Goal: Task Accomplishment & Management: Use online tool/utility

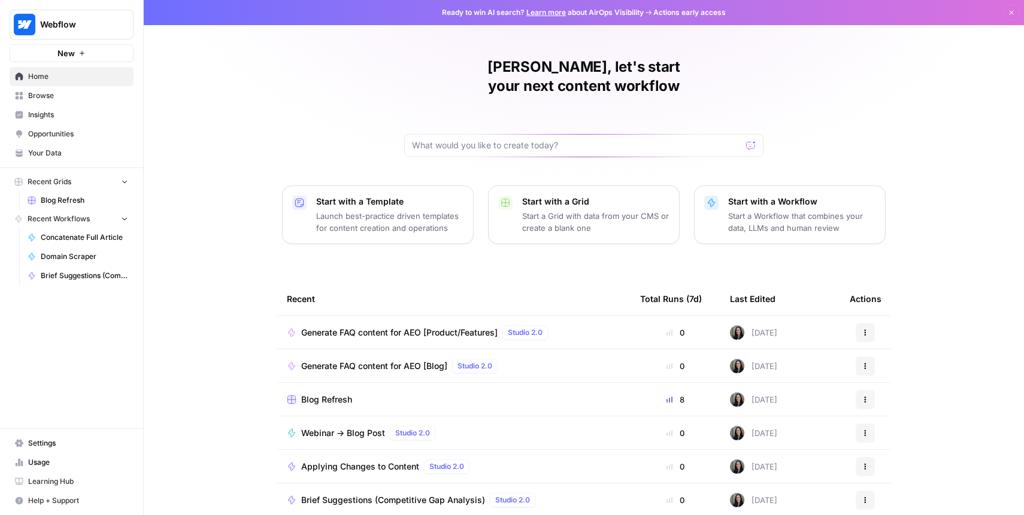
click at [55, 151] on span "Your Data" at bounding box center [78, 153] width 100 height 11
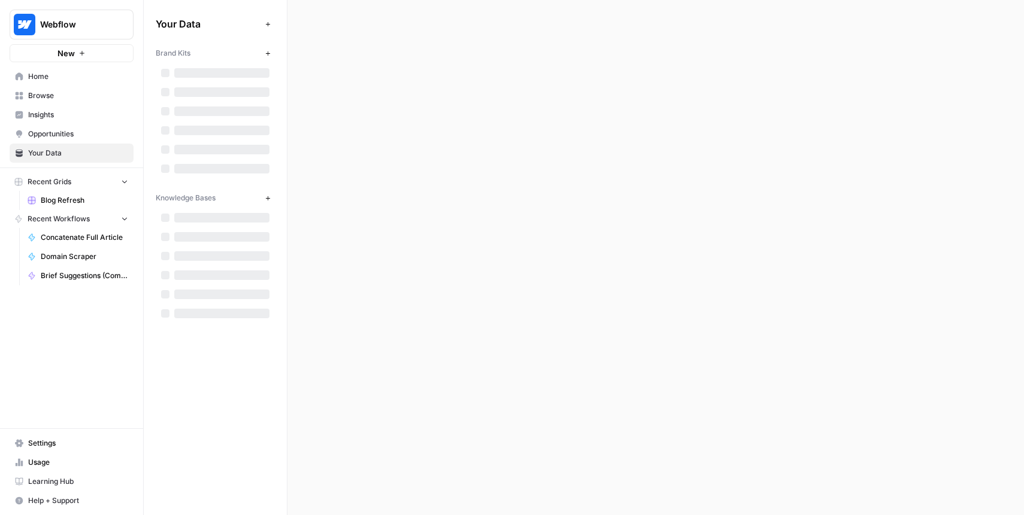
click at [260, 72] on div at bounding box center [221, 73] width 95 height 10
click at [257, 73] on div at bounding box center [221, 73] width 95 height 10
click at [232, 89] on div at bounding box center [221, 92] width 95 height 10
click at [207, 104] on div at bounding box center [215, 111] width 119 height 19
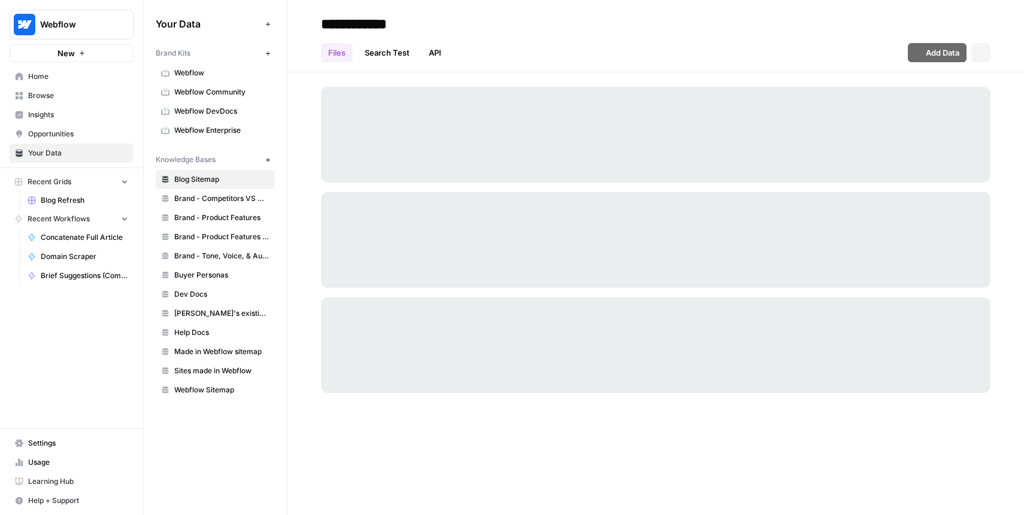
click at [207, 104] on link "Webflow DevDocs" at bounding box center [215, 111] width 119 height 19
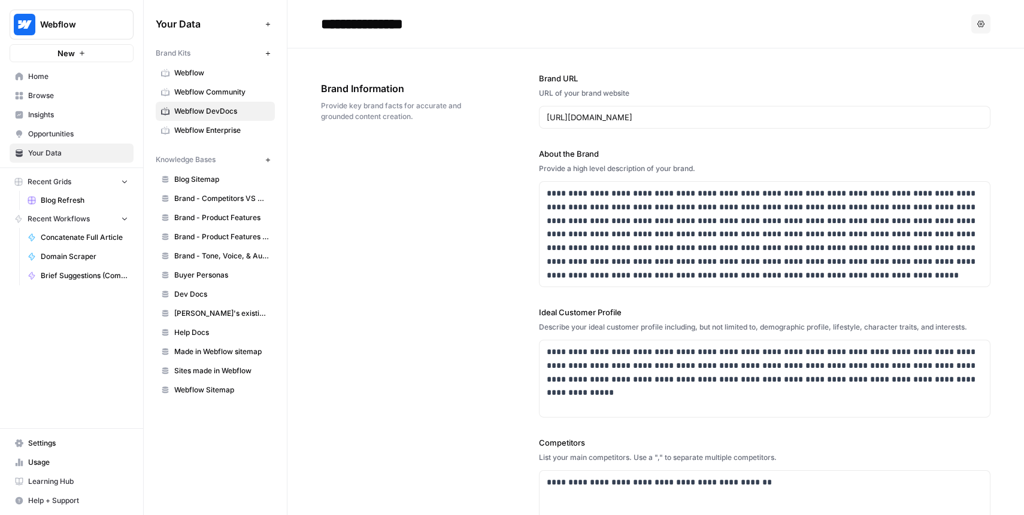
click at [215, 69] on span "Webflow" at bounding box center [221, 73] width 95 height 11
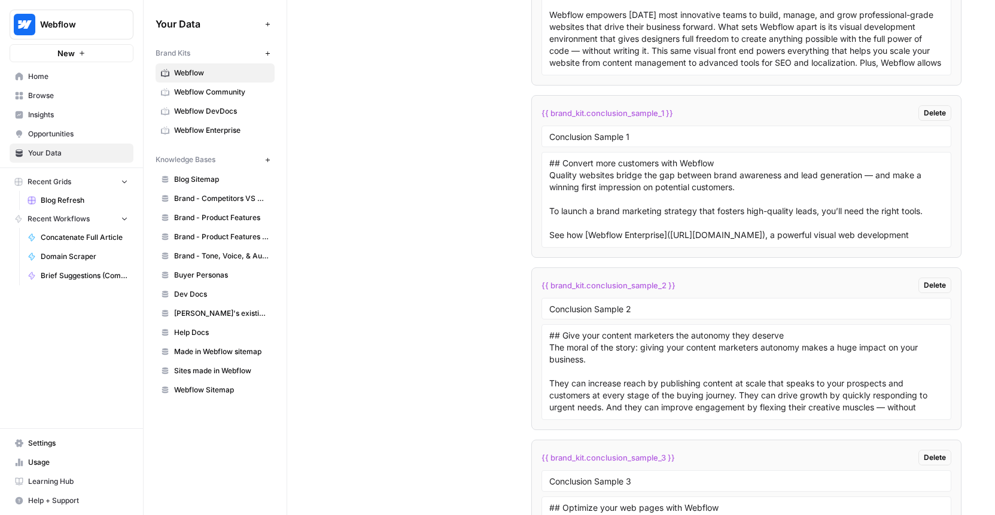
scroll to position [1836, 0]
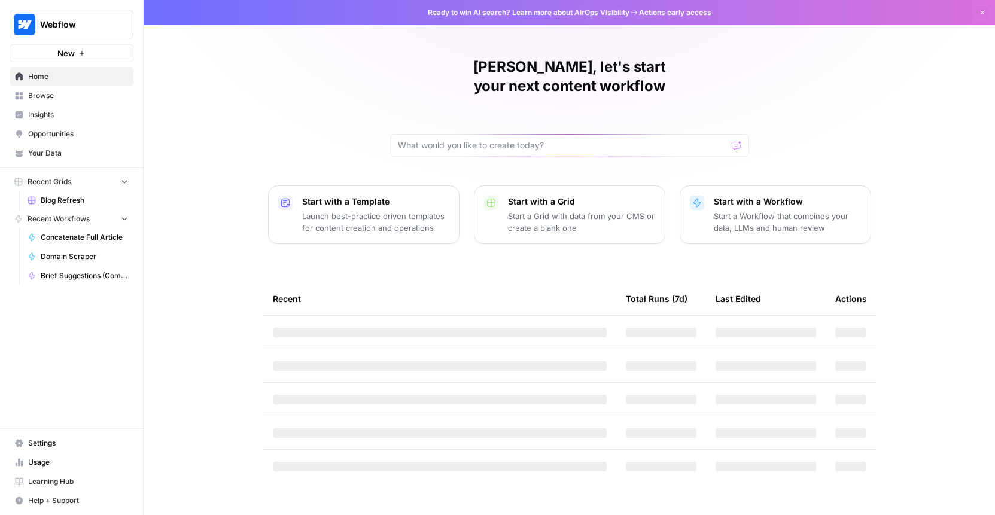
click at [96, 193] on link "Blog Refresh" at bounding box center [77, 200] width 111 height 19
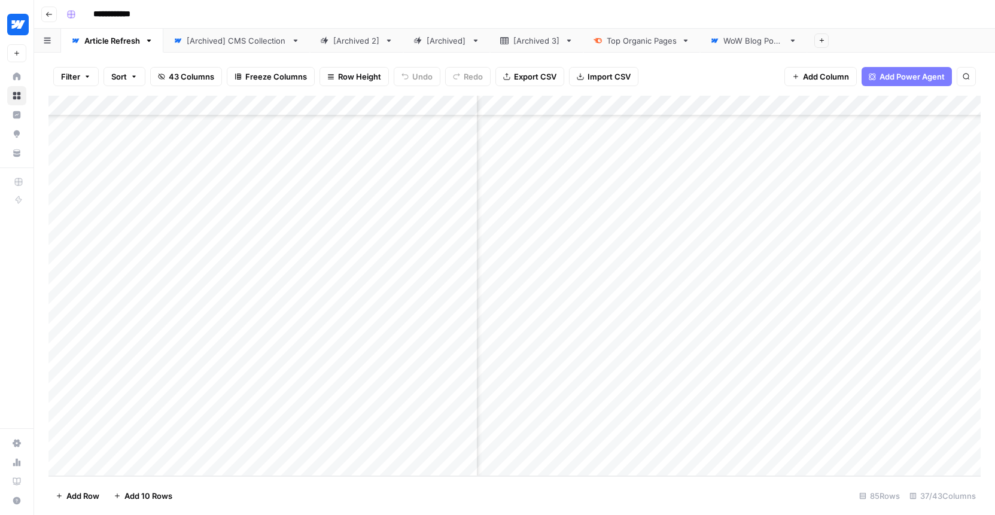
scroll to position [1389, 3612]
click at [931, 300] on div "Add Column" at bounding box center [514, 286] width 933 height 381
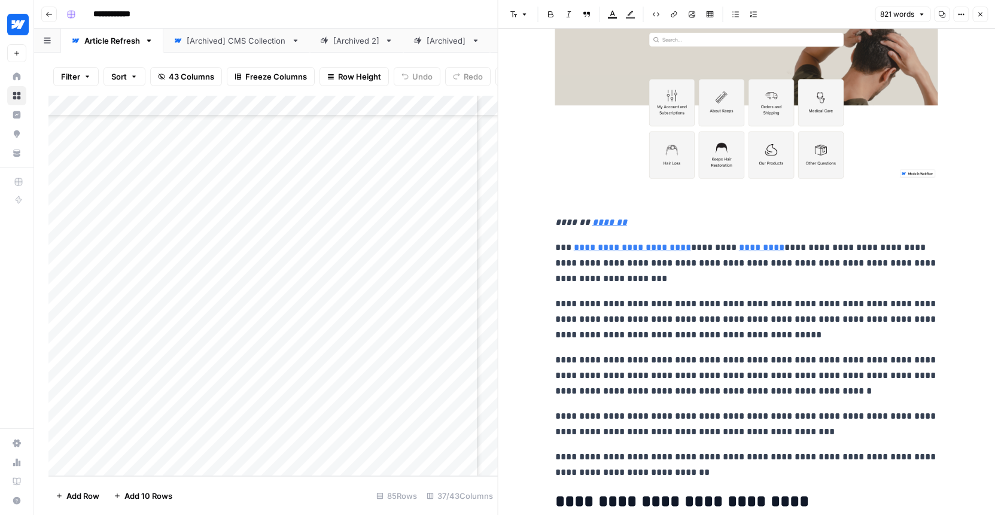
scroll to position [2462, 0]
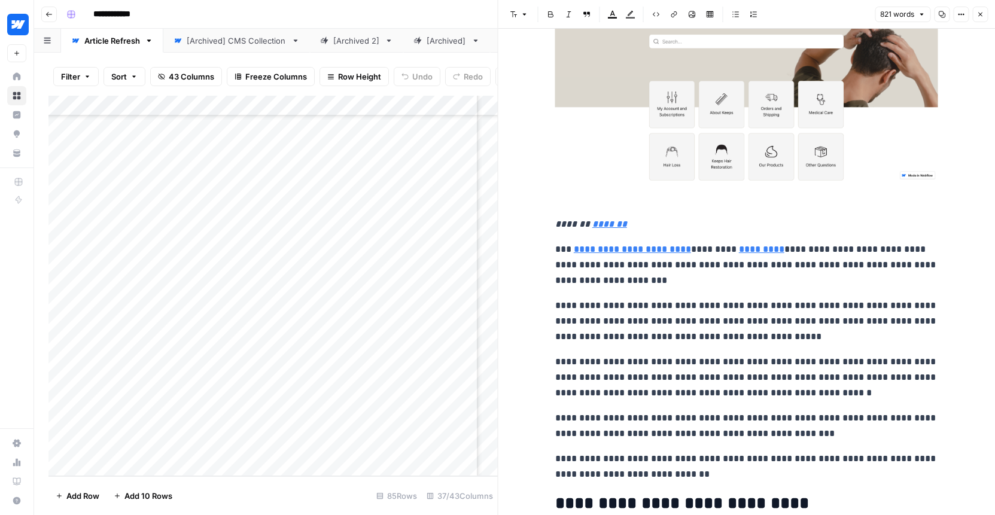
click at [981, 13] on icon "button" at bounding box center [980, 14] width 7 height 7
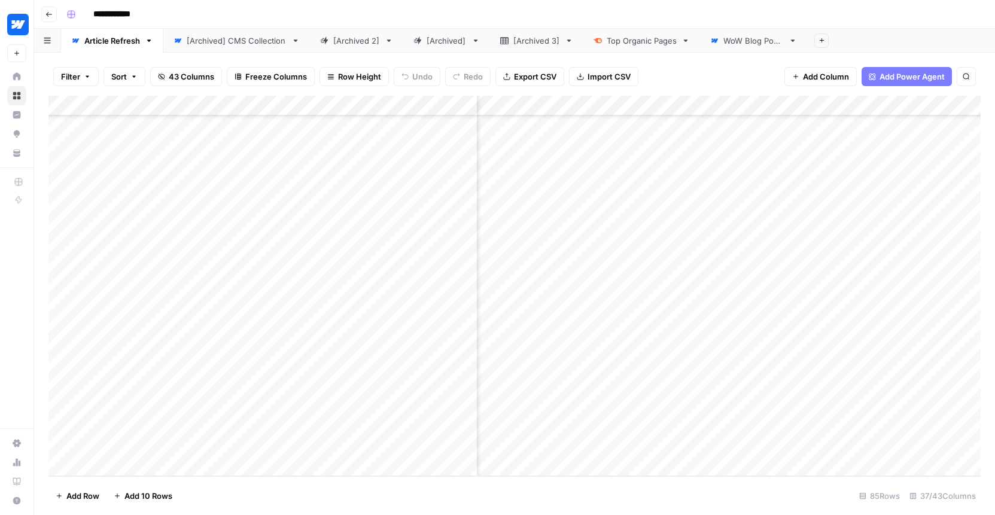
scroll to position [1389, 3419]
click at [588, 344] on div "Add Column" at bounding box center [514, 286] width 933 height 381
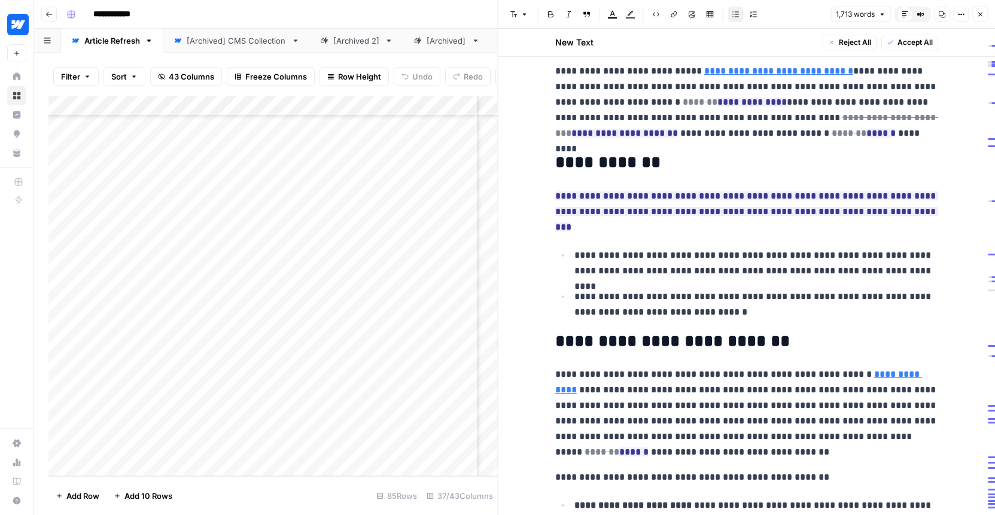
scroll to position [188, 0]
drag, startPoint x: 630, startPoint y: 88, endPoint x: 718, endPoint y: 150, distance: 107.8
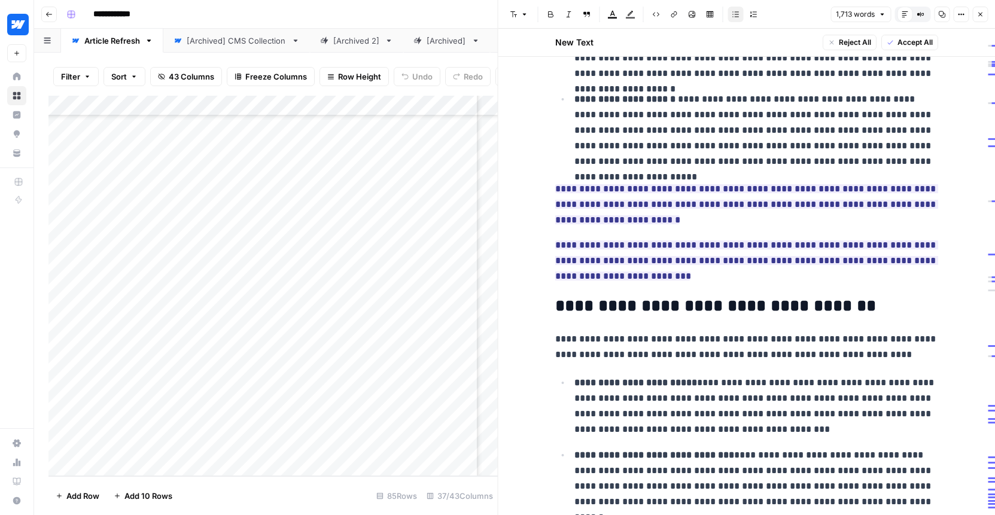
scroll to position [760, 0]
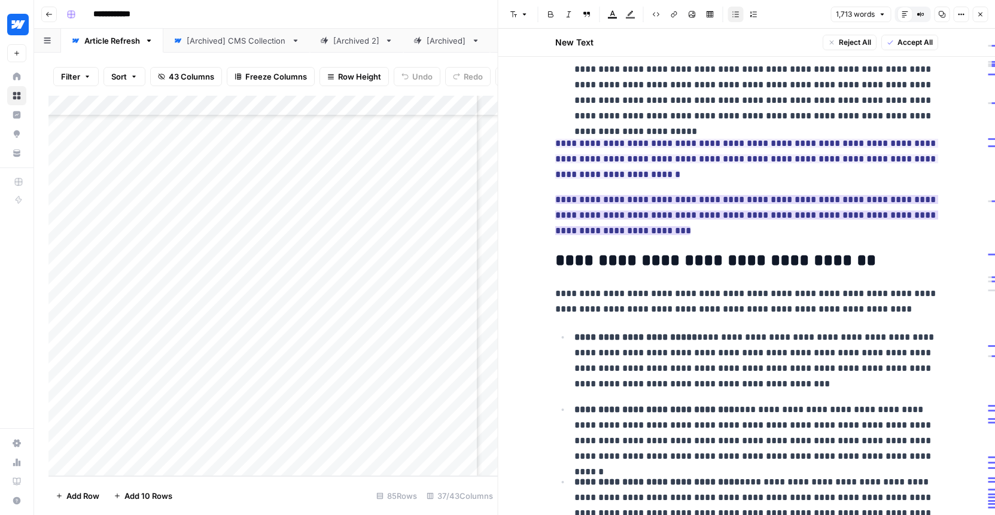
click at [643, 195] on ins "**********" at bounding box center [746, 215] width 383 height 40
click at [626, 139] on ins "**********" at bounding box center [746, 159] width 383 height 40
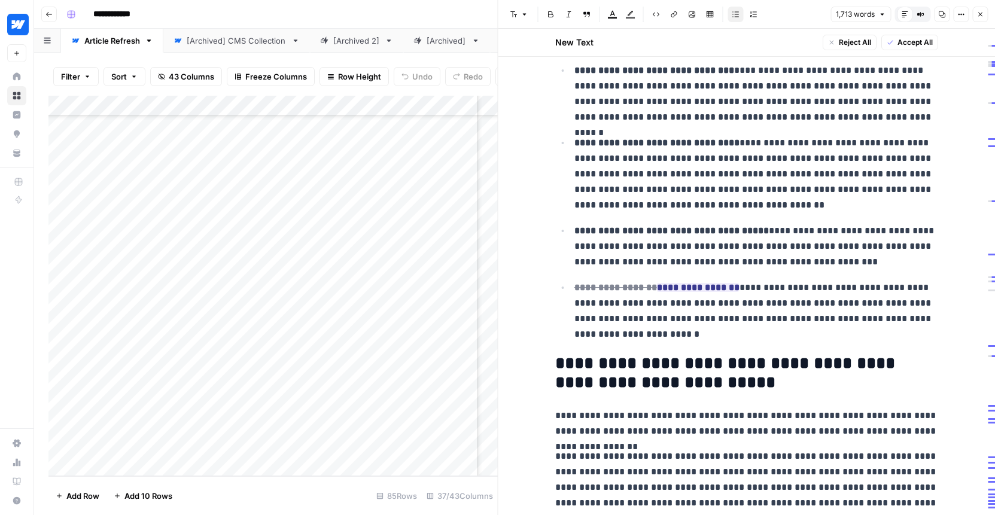
scroll to position [1137, 0]
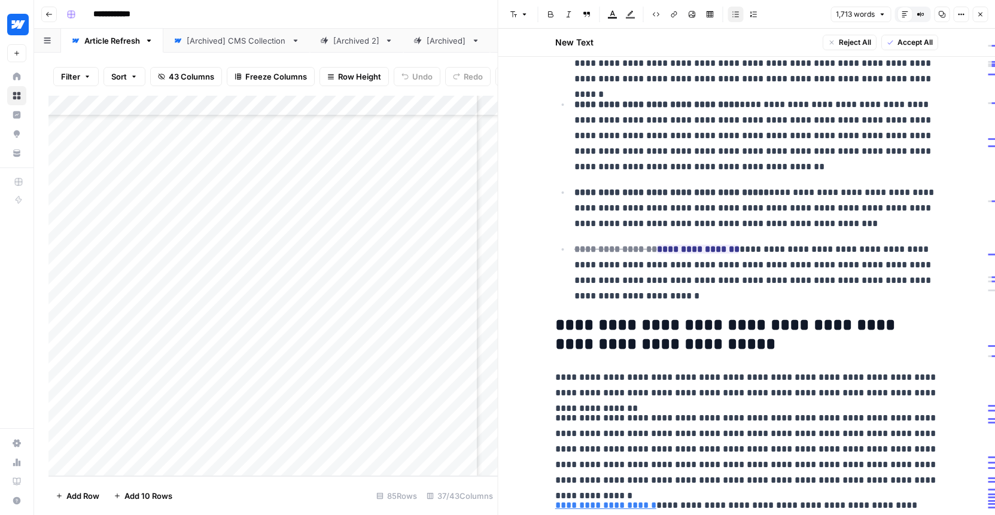
click at [626, 139] on p "**********" at bounding box center [757, 136] width 364 height 78
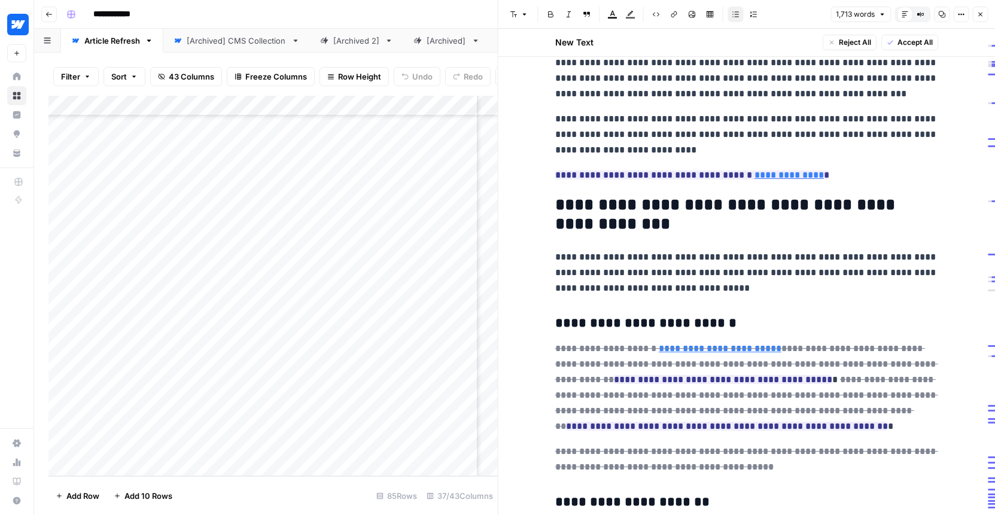
scroll to position [1892, 0]
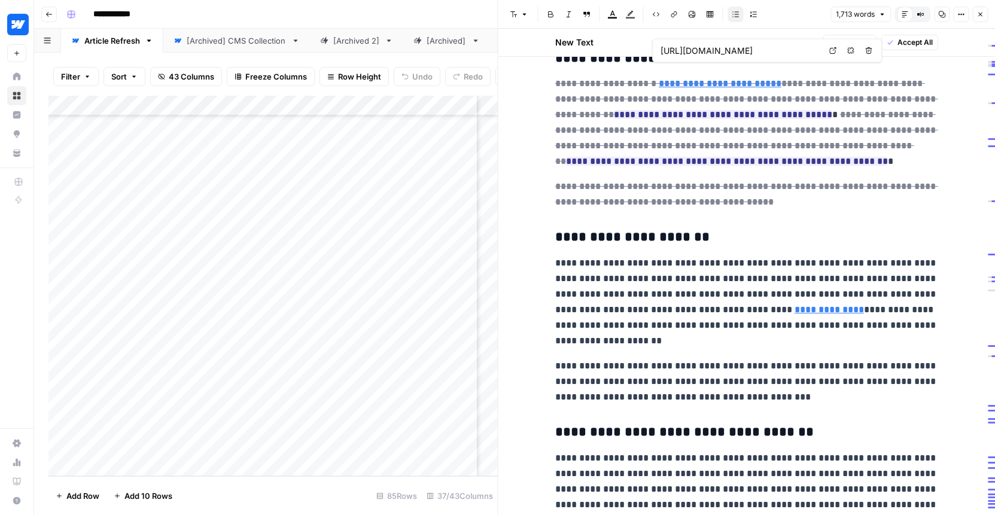
click at [926, 11] on button "Compare Old vs New Content" at bounding box center [921, 15] width 16 height 16
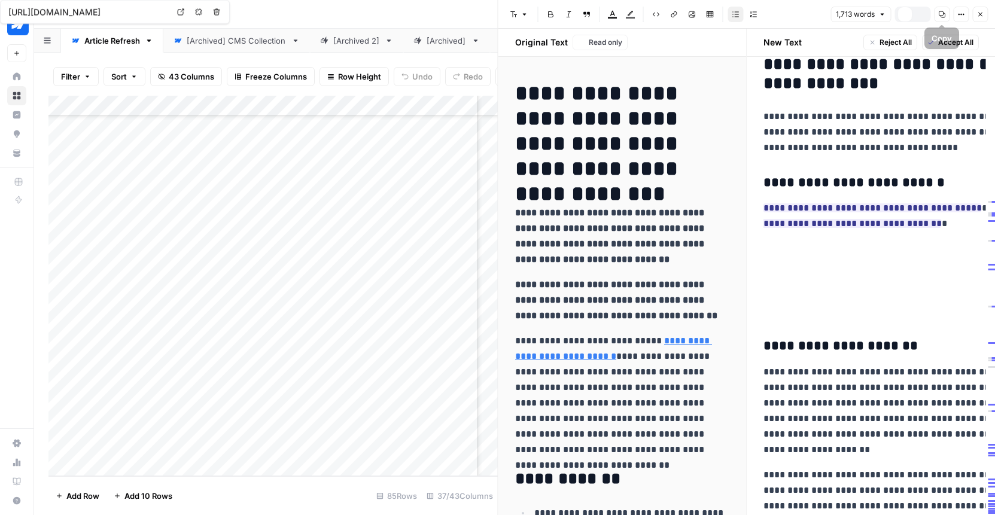
scroll to position [1861, 0]
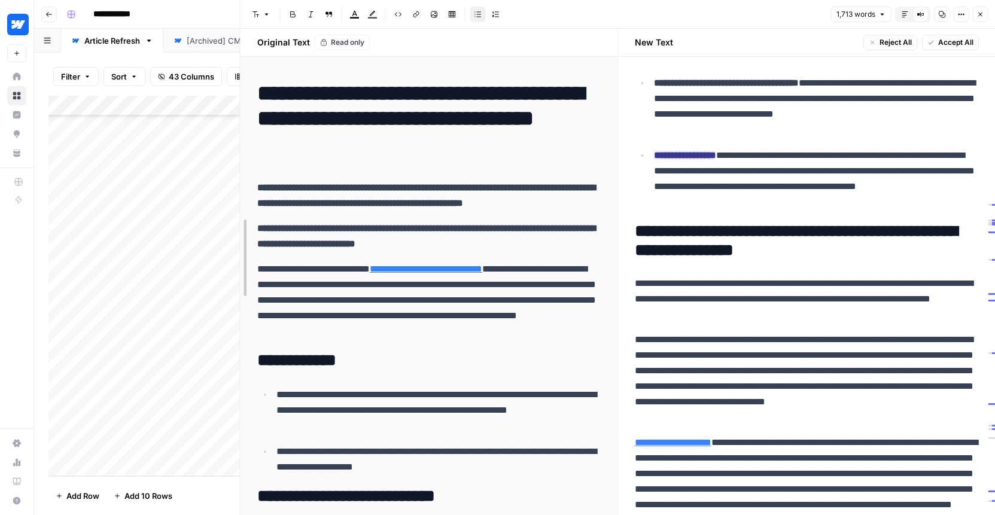
drag, startPoint x: 497, startPoint y: 134, endPoint x: 181, endPoint y: 90, distance: 319.6
click at [181, 90] on body "**********" at bounding box center [497, 257] width 995 height 515
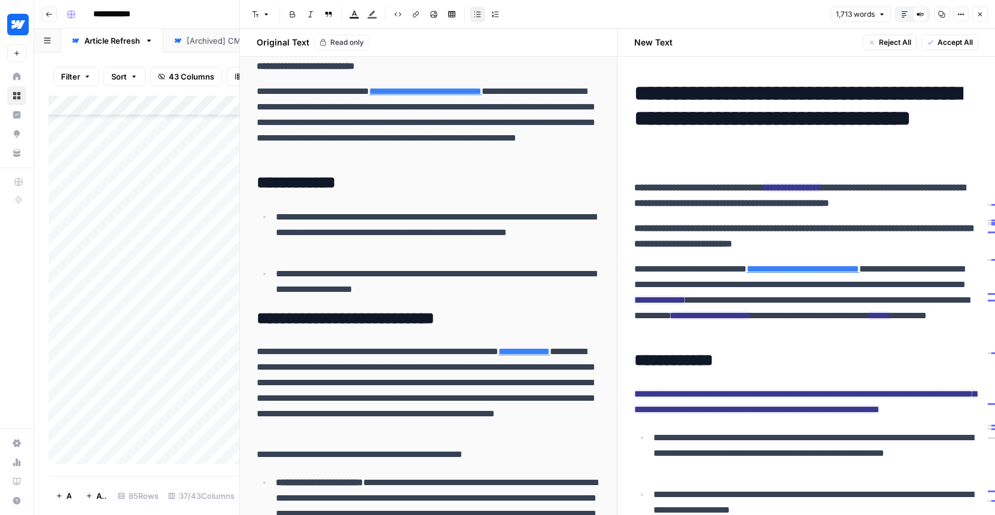
scroll to position [0, 0]
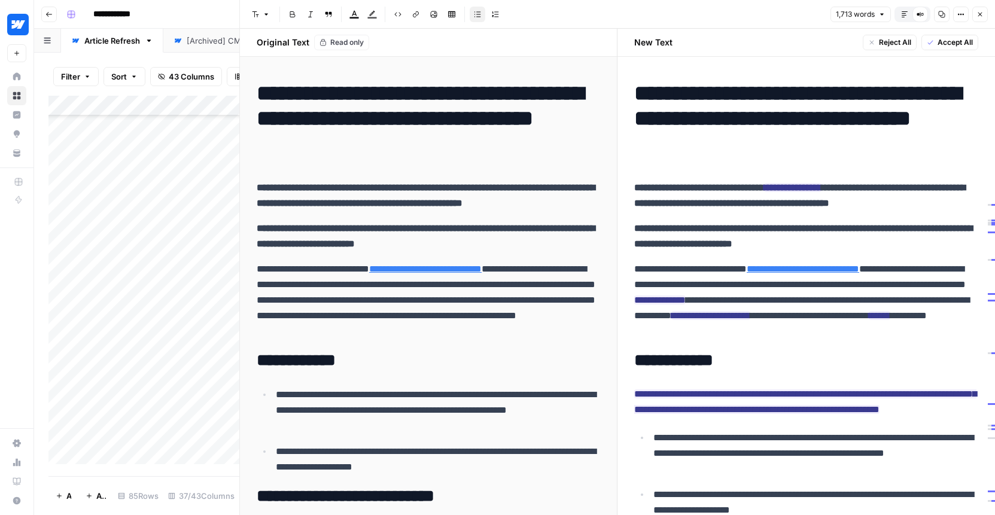
click at [906, 18] on button "Default Editor" at bounding box center [905, 15] width 16 height 16
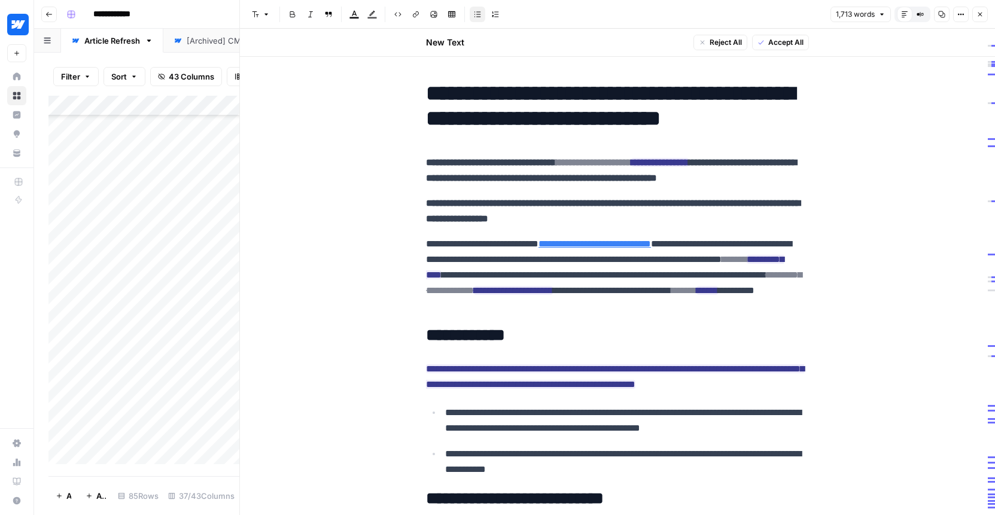
click at [921, 12] on icon "button" at bounding box center [920, 14] width 7 height 7
